Goal: Transaction & Acquisition: Book appointment/travel/reservation

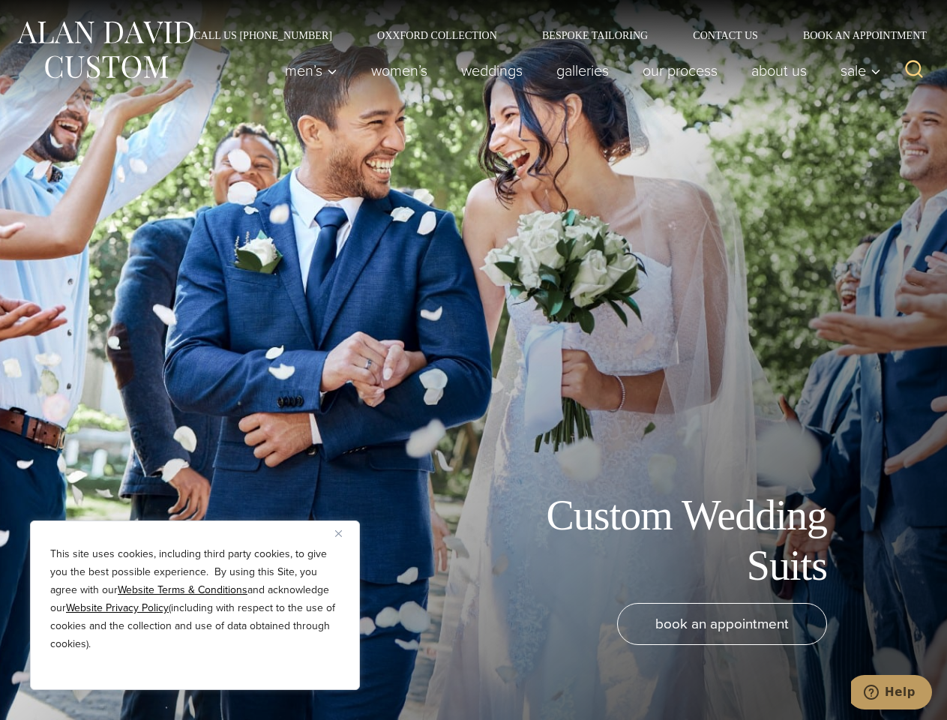
click at [473, 360] on div "Custom Wedding Suits book an appointment" at bounding box center [473, 360] width 947 height 720
click at [344, 533] on button "Close" at bounding box center [344, 533] width 18 height 18
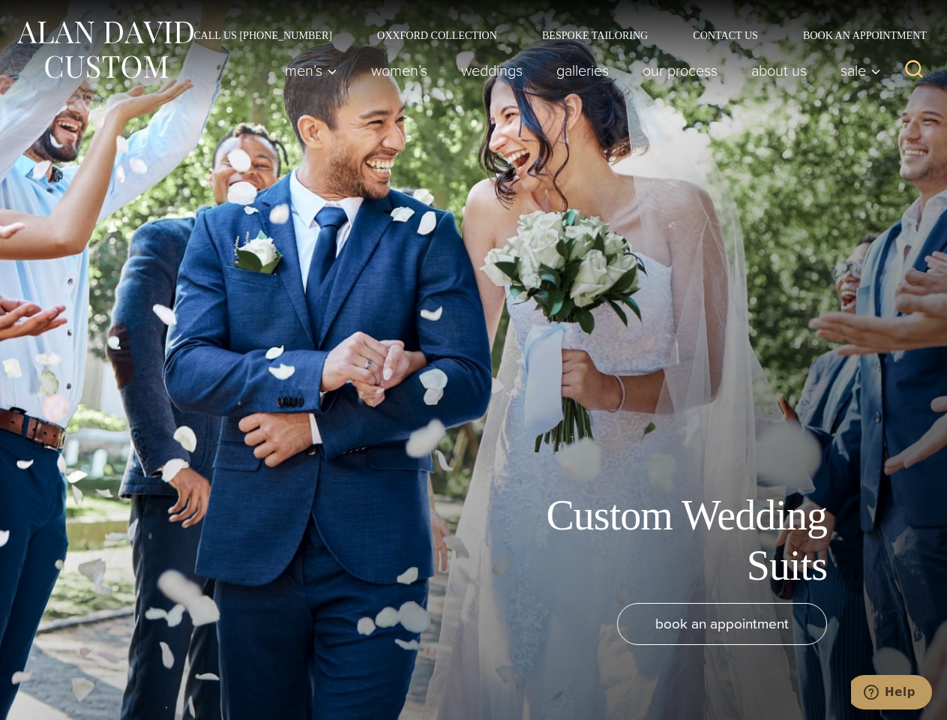
click at [195, 670] on div "book an appointment" at bounding box center [451, 654] width 872 height 102
click at [914, 70] on icon "Search" at bounding box center [914, 69] width 22 height 22
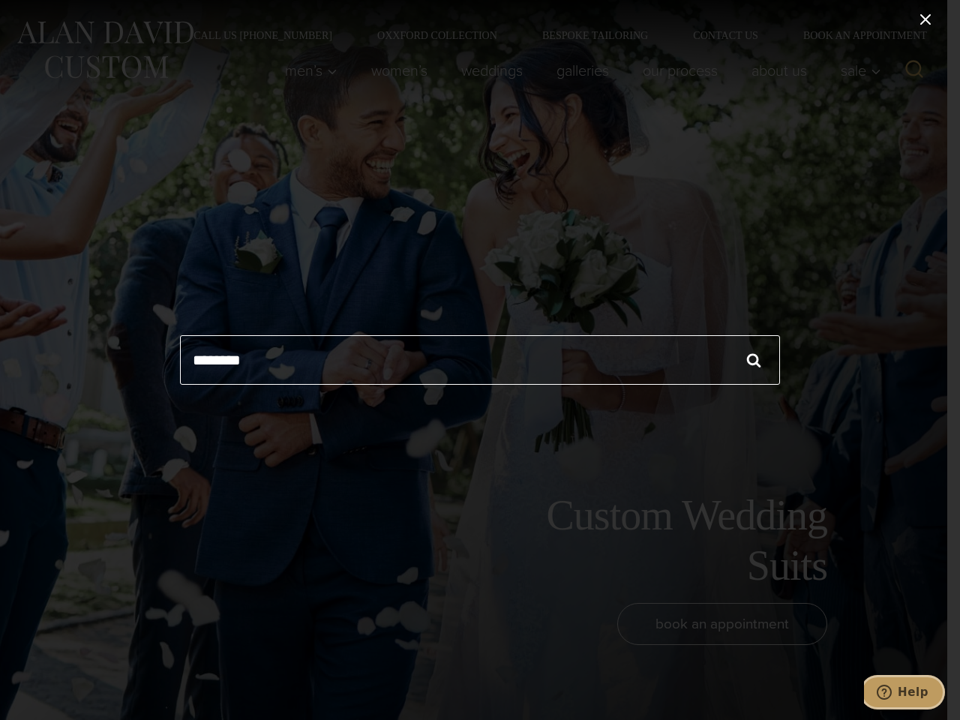
click at [891, 692] on icon "Help" at bounding box center [883, 691] width 15 height 15
